Goal: Transaction & Acquisition: Subscribe to service/newsletter

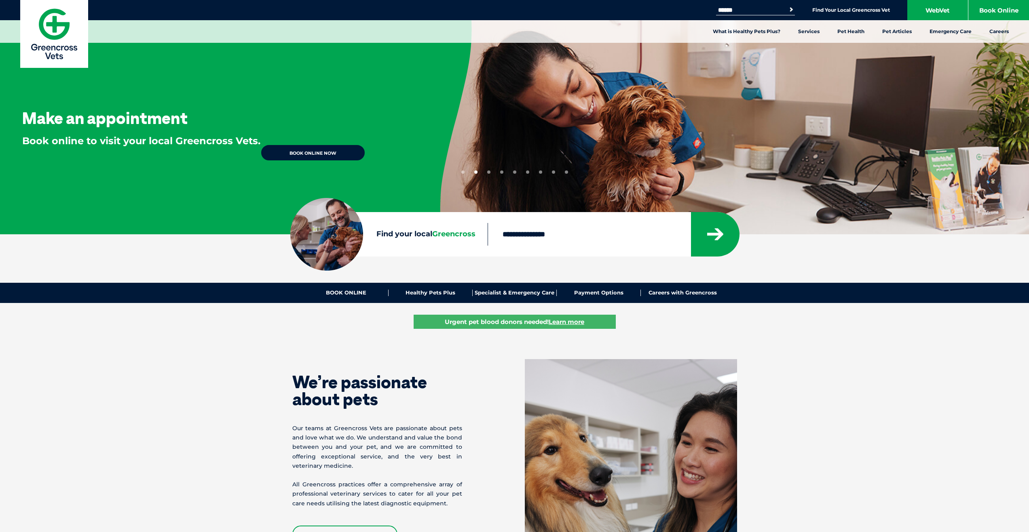
click at [952, 246] on section "Find your local Greencross" at bounding box center [514, 234] width 1029 height 44
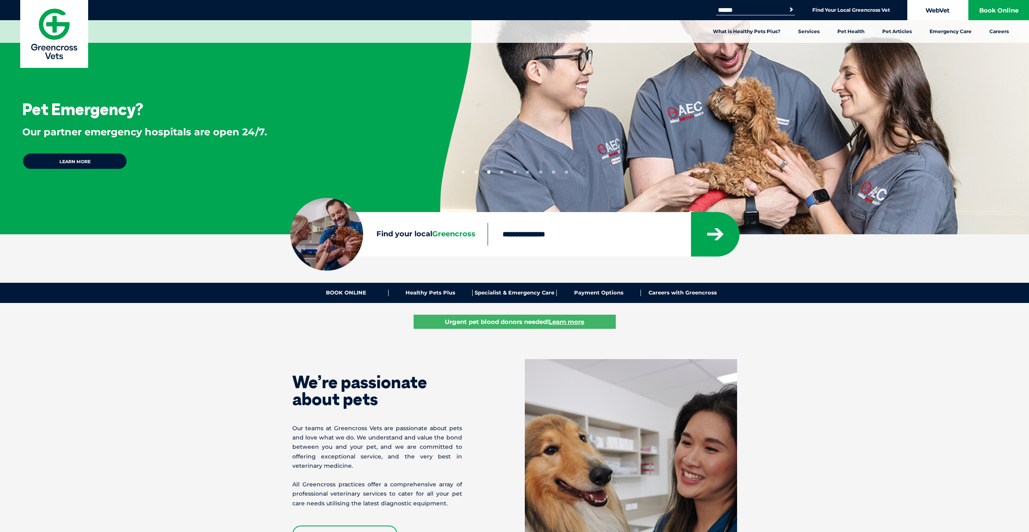
click at [943, 8] on link "WebVet" at bounding box center [937, 10] width 61 height 20
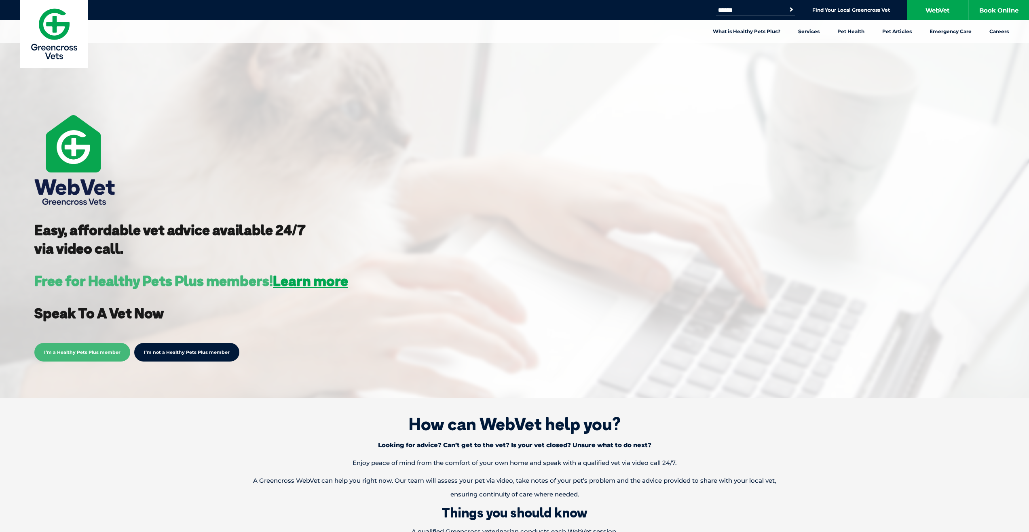
click at [49, 28] on img at bounding box center [54, 34] width 68 height 68
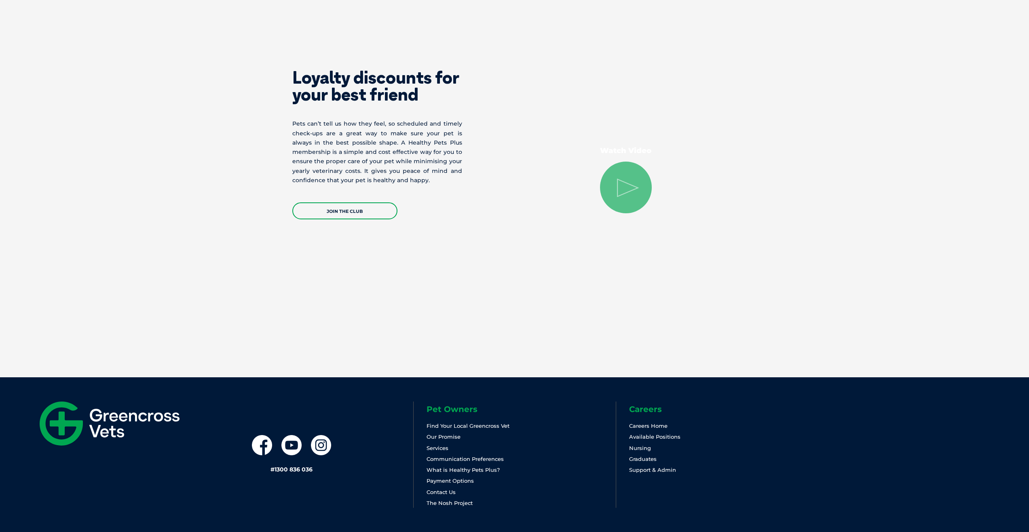
scroll to position [1550, 0]
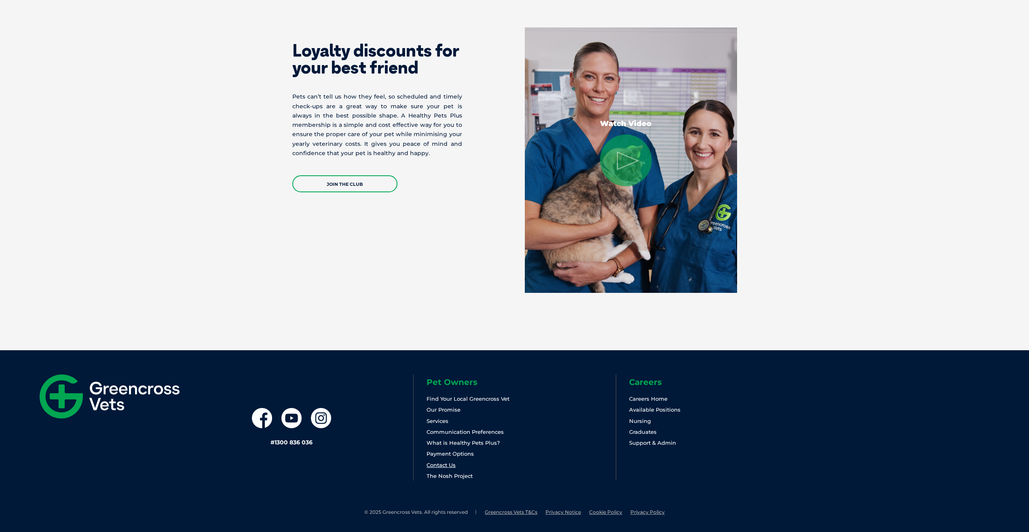
click at [440, 467] on link "Contact Us" at bounding box center [441, 465] width 29 height 6
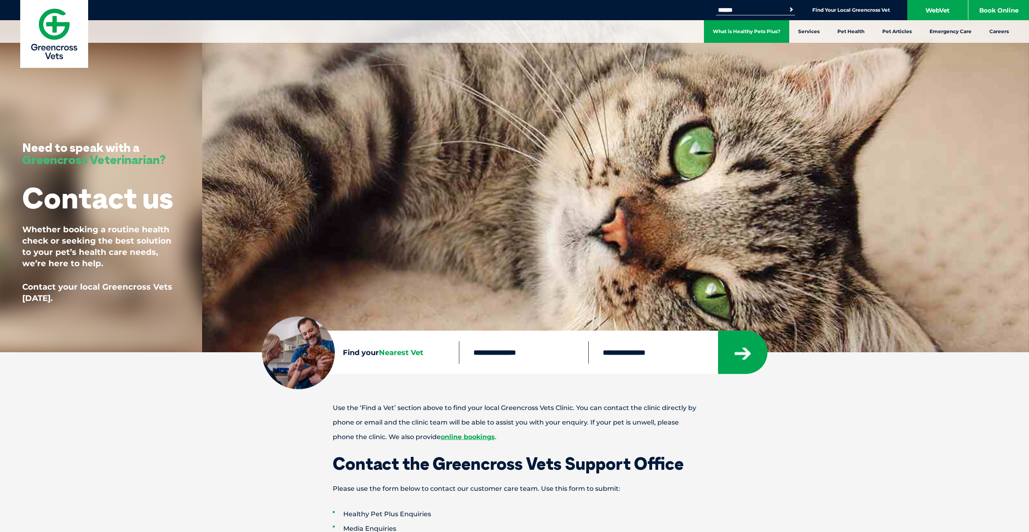
click at [750, 29] on link "What is Healthy Pets Plus?" at bounding box center [746, 31] width 85 height 23
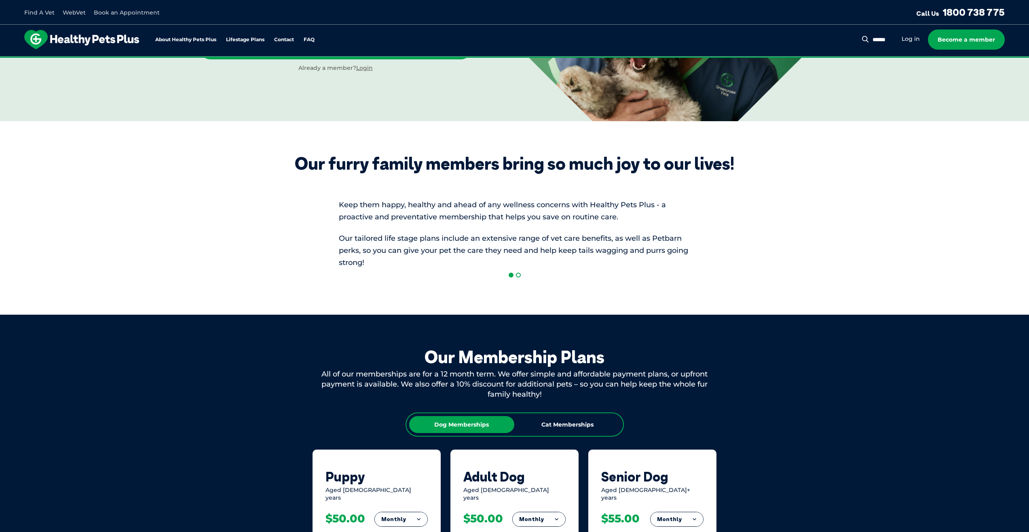
scroll to position [404, 0]
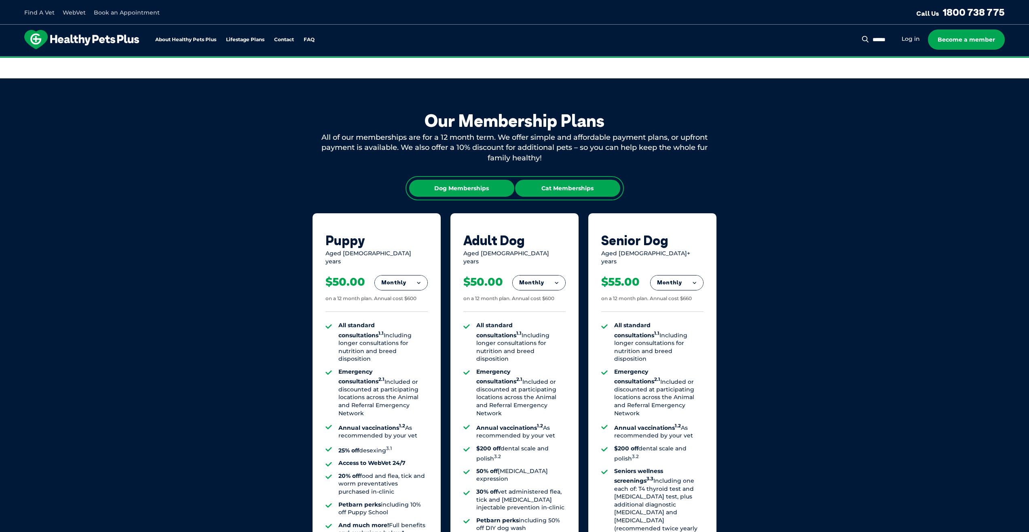
click at [563, 189] on div "Cat Memberships" at bounding box center [567, 188] width 105 height 17
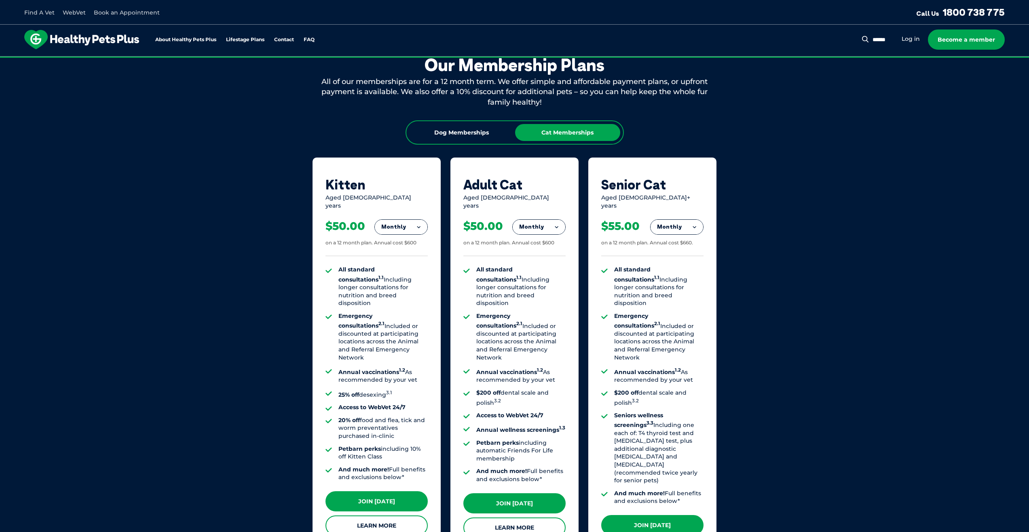
scroll to position [485, 0]
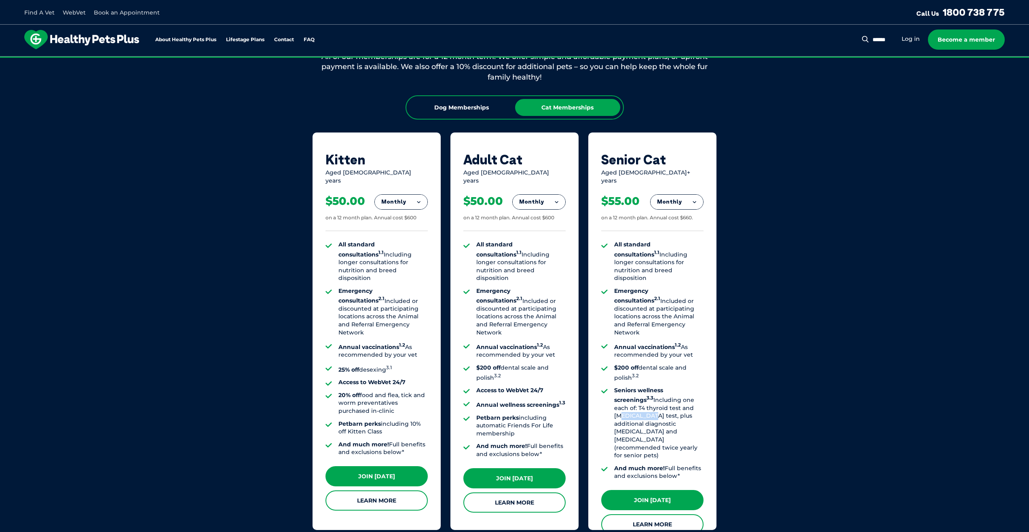
drag, startPoint x: 617, startPoint y: 395, endPoint x: 648, endPoint y: 392, distance: 31.7
click at [648, 392] on li "Seniors wellness screenings 3.3 Including one each of: T4 thyroid test and [MED…" at bounding box center [658, 423] width 89 height 73
click at [651, 403] on li "Seniors wellness screenings 3.3 Including one each of: T4 thyroid test and bloo…" at bounding box center [658, 423] width 89 height 73
click at [687, 198] on button "Monthly" at bounding box center [677, 202] width 53 height 15
click at [683, 213] on li "Fortnightly" at bounding box center [677, 218] width 53 height 19
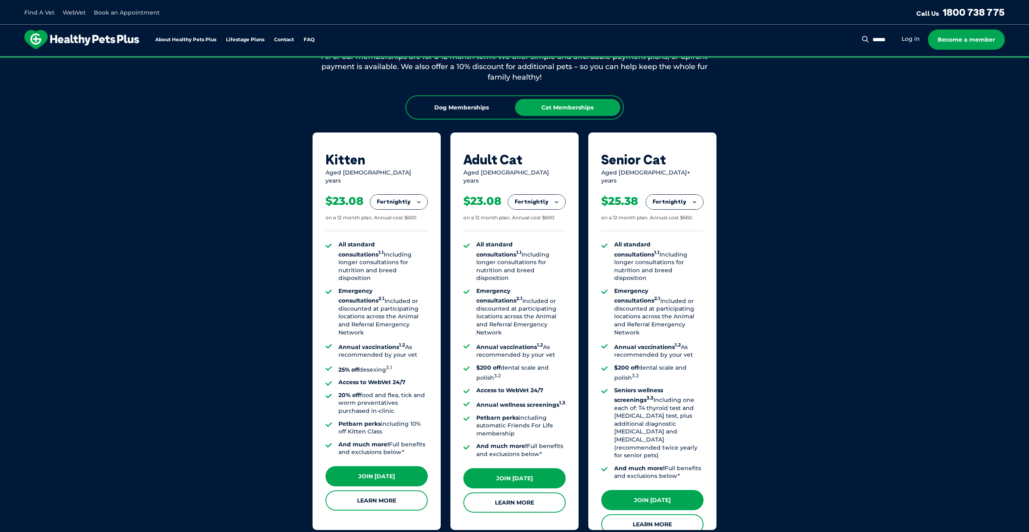
click at [693, 197] on button "Fortnightly" at bounding box center [674, 202] width 57 height 15
click at [678, 252] on li "Yearly" at bounding box center [674, 257] width 57 height 19
click at [690, 197] on button "Yearly" at bounding box center [677, 202] width 53 height 15
click at [687, 212] on li "Fortnightly" at bounding box center [677, 218] width 53 height 19
click at [687, 209] on li "Fortnightly" at bounding box center [674, 218] width 57 height 19
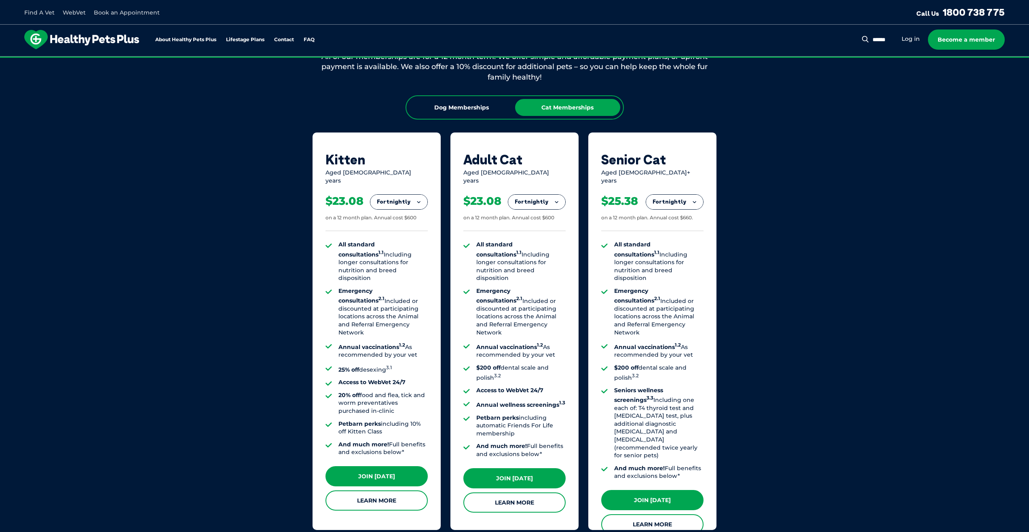
click at [689, 198] on button "Fortnightly" at bounding box center [674, 202] width 57 height 15
click at [687, 229] on li "Monthly" at bounding box center [674, 238] width 57 height 19
click at [673, 201] on button "Monthly" at bounding box center [677, 202] width 53 height 15
click at [678, 213] on li "Fortnightly" at bounding box center [677, 218] width 53 height 19
click at [677, 204] on div "$25.38 on a 12 month plan. Annual cost $660." at bounding box center [652, 208] width 102 height 46
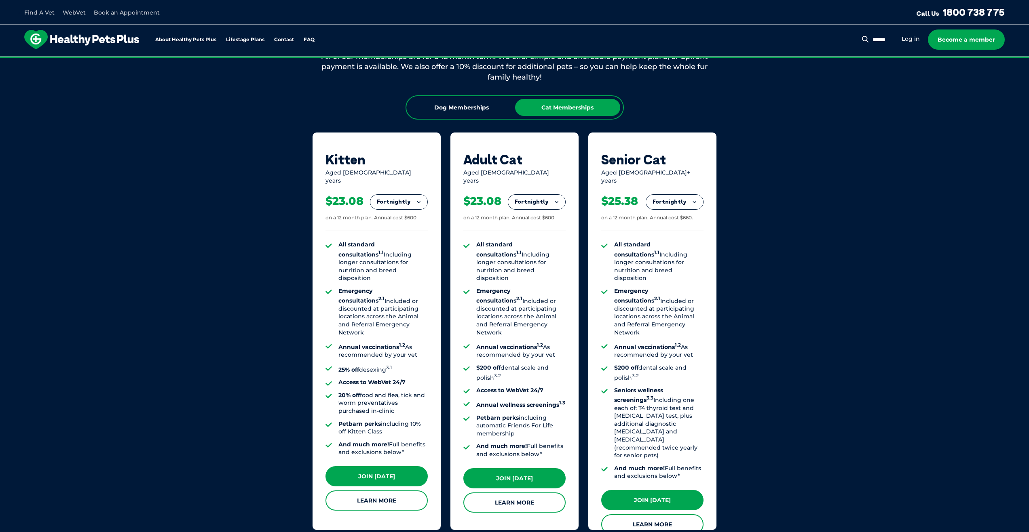
click at [675, 199] on button "Fortnightly" at bounding box center [674, 202] width 57 height 15
click at [670, 229] on li "Monthly" at bounding box center [674, 238] width 57 height 19
click at [675, 200] on button "Monthly" at bounding box center [677, 202] width 53 height 15
click at [678, 209] on li "Fortnightly" at bounding box center [677, 218] width 53 height 19
click at [676, 201] on button "Fortnightly" at bounding box center [674, 202] width 57 height 15
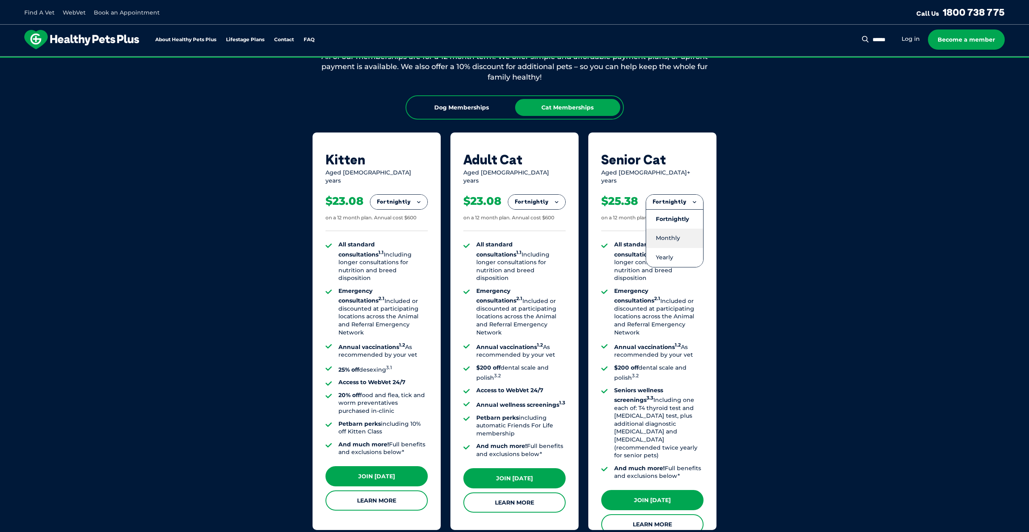
click at [678, 229] on li "Monthly" at bounding box center [674, 238] width 57 height 19
click at [666, 195] on button "Monthly" at bounding box center [677, 202] width 53 height 15
click at [665, 209] on li "Fortnightly" at bounding box center [677, 218] width 53 height 19
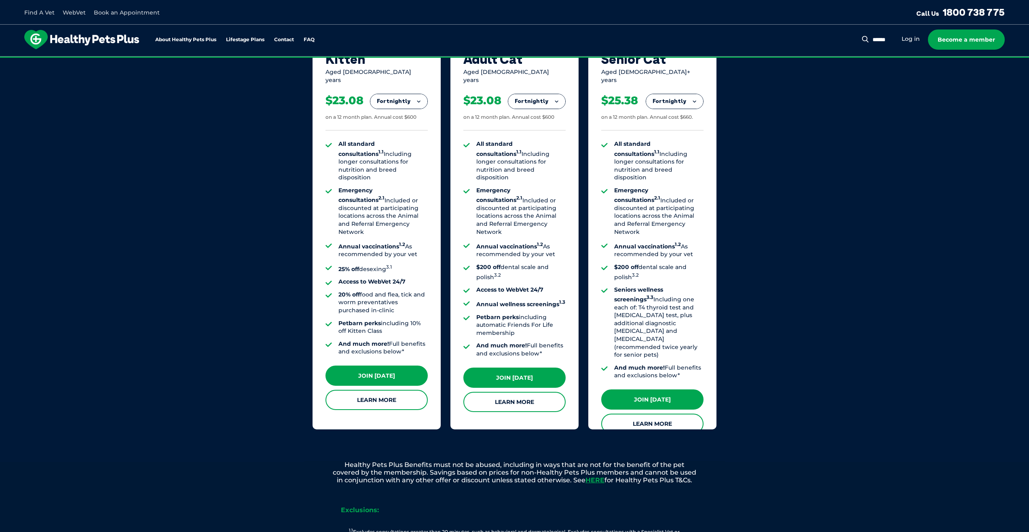
scroll to position [647, 0]
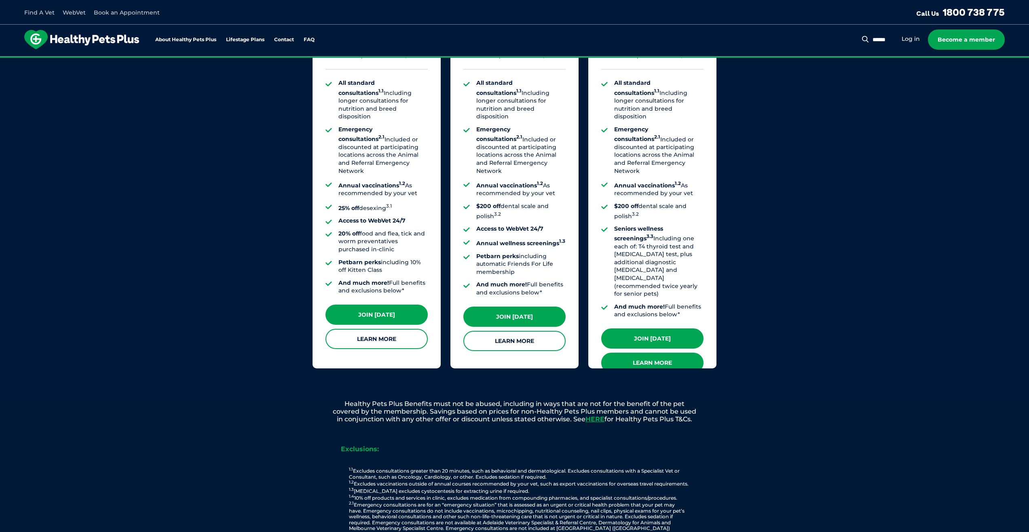
click at [632, 353] on link "Learn More" at bounding box center [652, 363] width 102 height 20
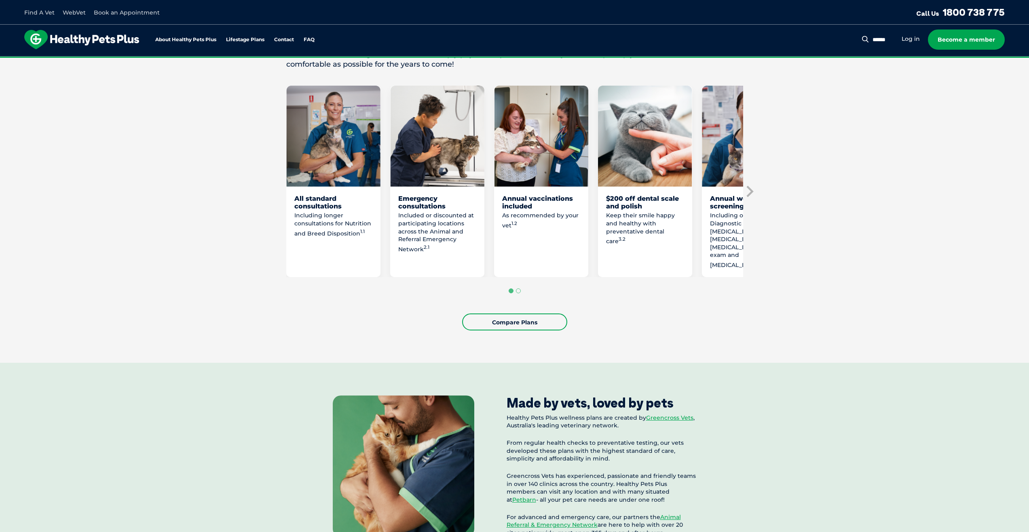
scroll to position [404, 0]
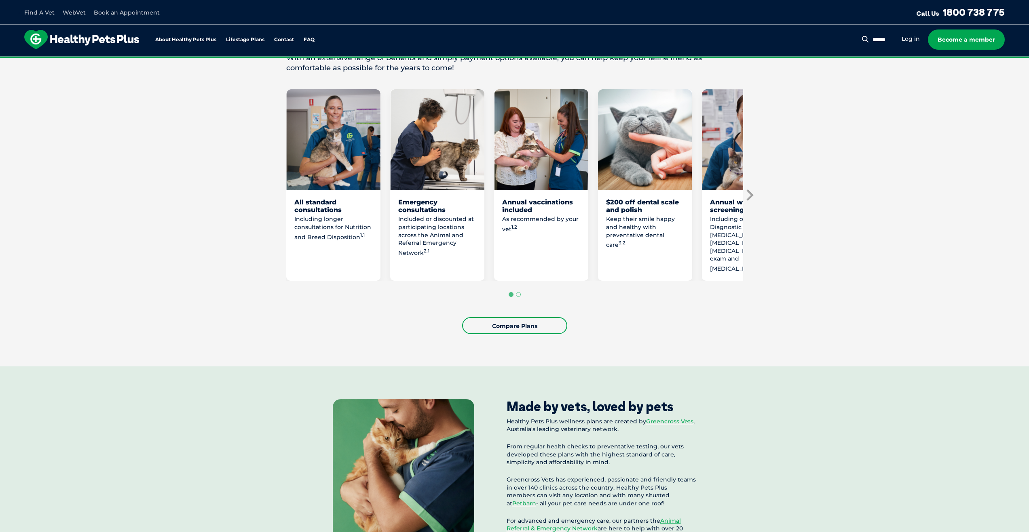
click at [750, 190] on icon "Next slide" at bounding box center [749, 195] width 7 height 11
